Goal: Find specific page/section: Find specific page/section

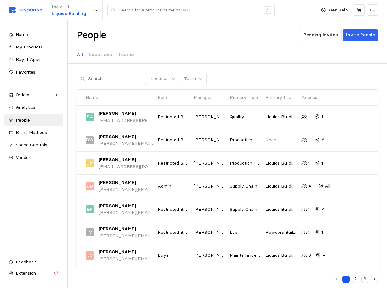
click at [225, 33] on div "People Pending Invites Invite People" at bounding box center [226, 35] width 301 height 12
click at [21, 36] on span "Home" at bounding box center [22, 35] width 12 height 6
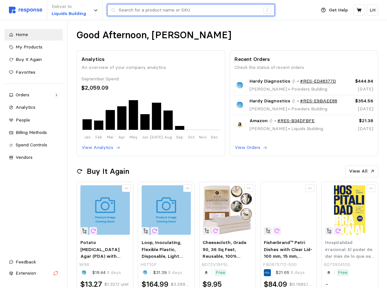
click at [134, 13] on input "text" at bounding box center [189, 9] width 141 height 11
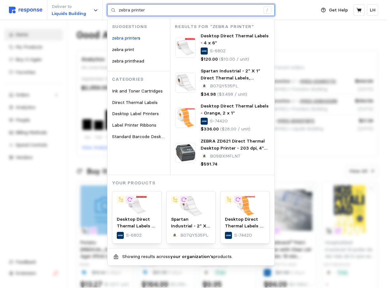
type input "zebra printer"
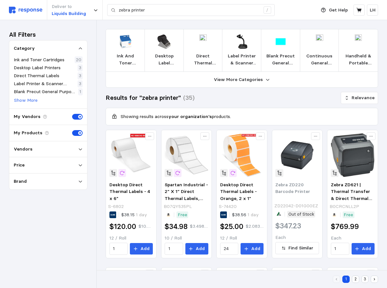
click at [19, 10] on img at bounding box center [25, 10] width 33 height 7
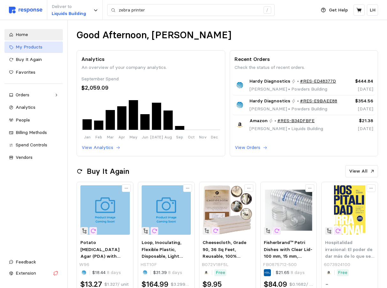
click at [27, 47] on span "My Products" at bounding box center [29, 47] width 27 height 6
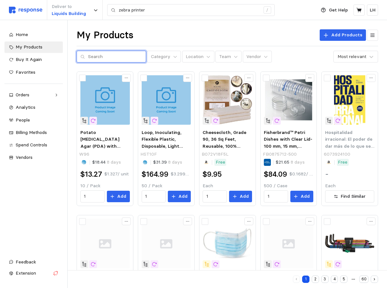
click at [103, 58] on input "text" at bounding box center [115, 56] width 54 height 11
type input "zd421"
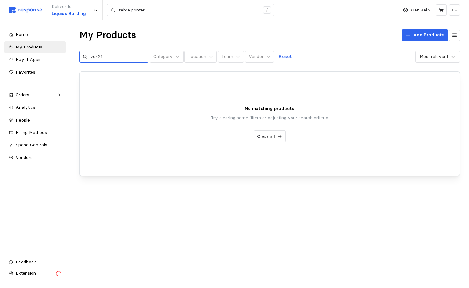
click at [84, 57] on icon at bounding box center [85, 56] width 4 height 4
click at [85, 57] on icon at bounding box center [85, 56] width 4 height 4
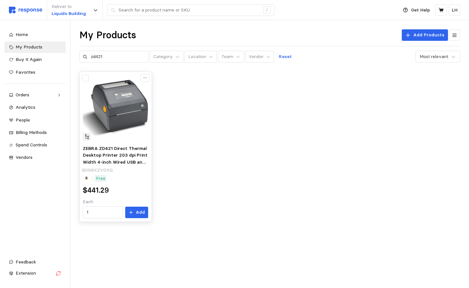
click at [125, 133] on img at bounding box center [115, 107] width 65 height 65
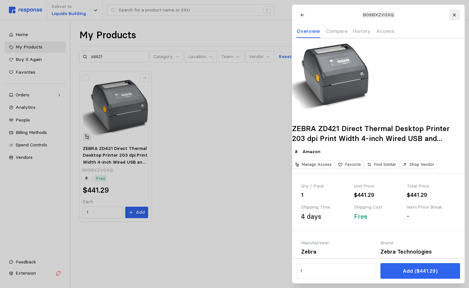
click at [453, 15] on icon at bounding box center [454, 15] width 4 height 4
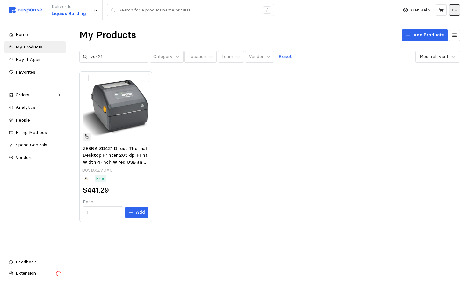
click at [456, 12] on p "LH" at bounding box center [455, 10] width 6 height 7
click at [417, 26] on p "Settings" at bounding box center [435, 25] width 41 height 7
click at [28, 118] on span "People" at bounding box center [23, 120] width 14 height 6
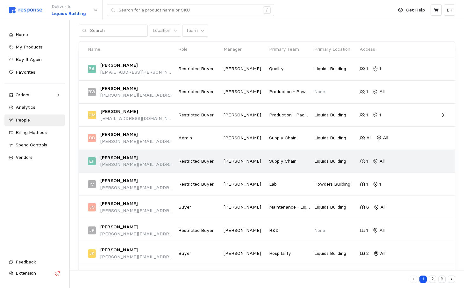
scroll to position [75, 0]
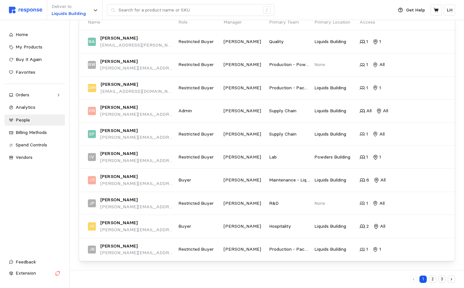
click at [433, 279] on button "2" at bounding box center [432, 278] width 7 height 7
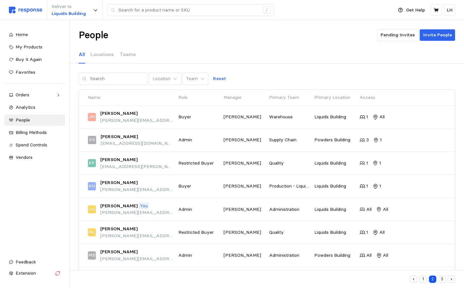
click at [250, 37] on div "People Pending Invites Invite People" at bounding box center [267, 35] width 377 height 12
click at [25, 30] on link "Home" at bounding box center [34, 34] width 61 height 11
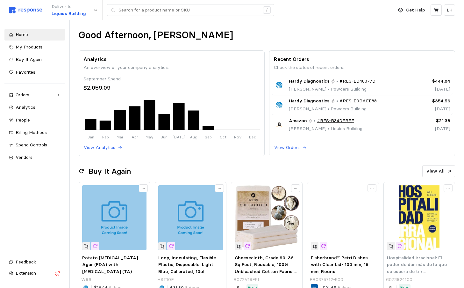
click at [241, 48] on div "Analytics An overview of your company analytics. September Spend $2,059.09 Jan …" at bounding box center [171, 103] width 191 height 111
